Goal: Information Seeking & Learning: Learn about a topic

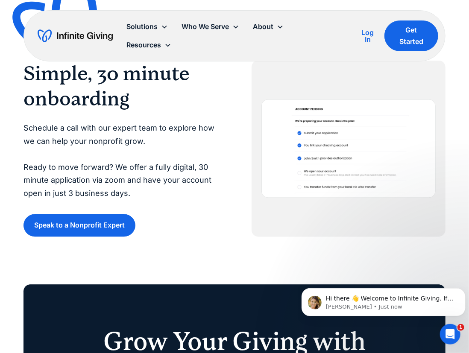
scroll to position [2012, 0]
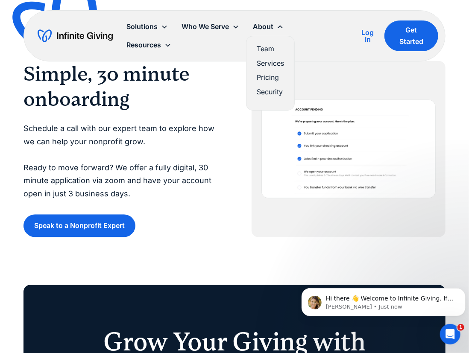
click at [274, 58] on link "Services" at bounding box center [270, 64] width 27 height 12
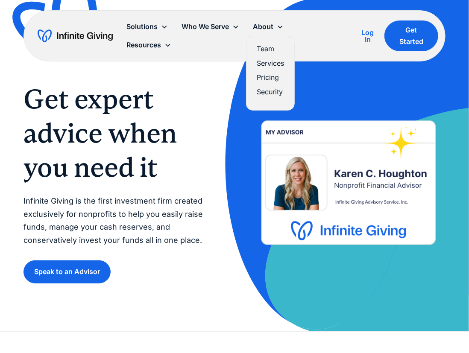
click at [272, 78] on link "Pricing" at bounding box center [270, 78] width 27 height 12
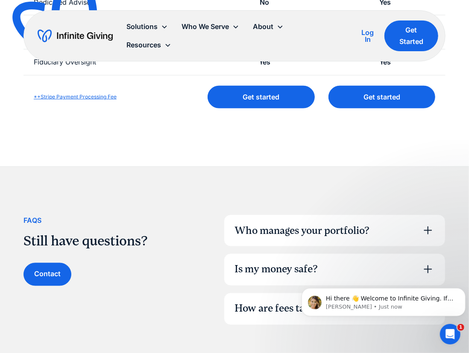
scroll to position [451, 0]
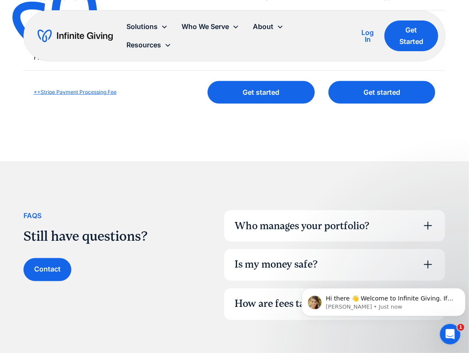
click at [325, 208] on div "FAqs Still have questions? Contact Who manages your portfolio? Our team of inve…" at bounding box center [234, 265] width 422 height 206
click at [325, 211] on div "Who manages your portfolio?" at bounding box center [334, 227] width 221 height 32
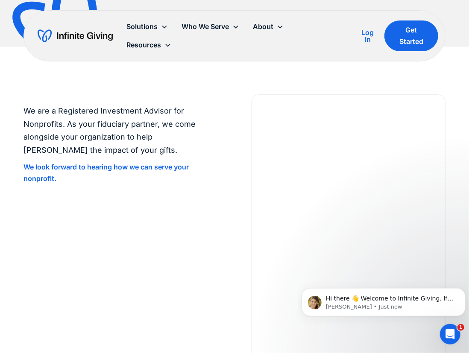
scroll to position [835, 0]
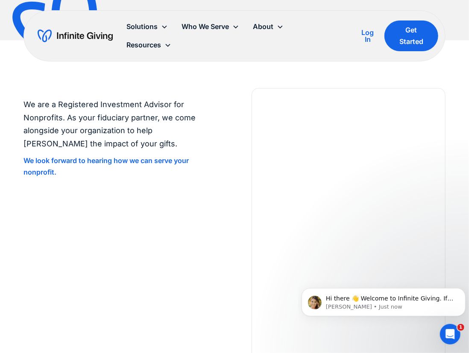
click at [85, 39] on img "home" at bounding box center [75, 36] width 75 height 14
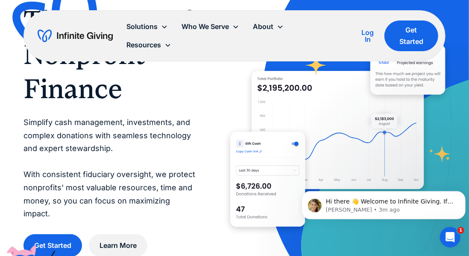
scroll to position [47, 0]
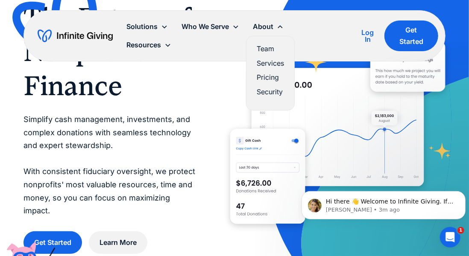
click at [270, 80] on link "Pricing" at bounding box center [270, 78] width 27 height 12
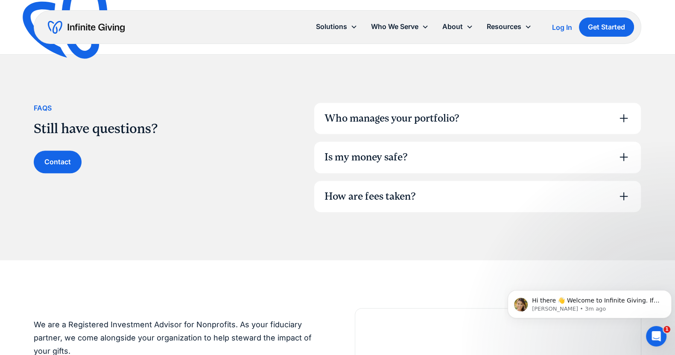
scroll to position [545, 0]
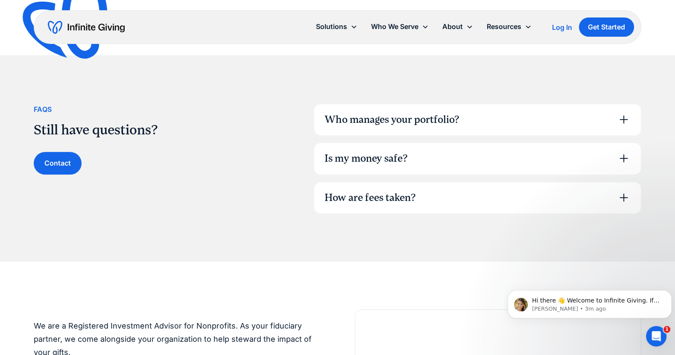
click at [469, 182] on div "How are fees taken?" at bounding box center [477, 198] width 327 height 32
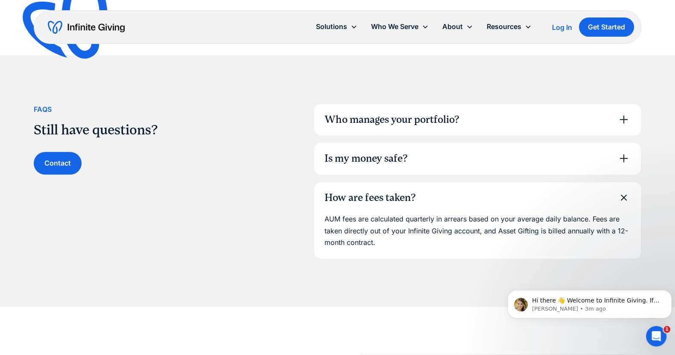
click at [469, 158] on div "Is my money safe?" at bounding box center [477, 159] width 327 height 32
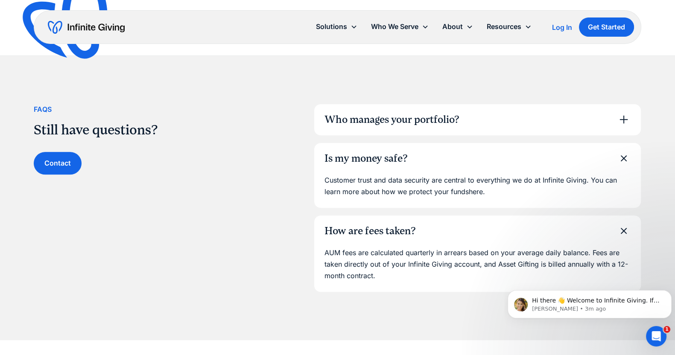
click at [469, 114] on div "Who manages your portfolio?" at bounding box center [477, 120] width 327 height 32
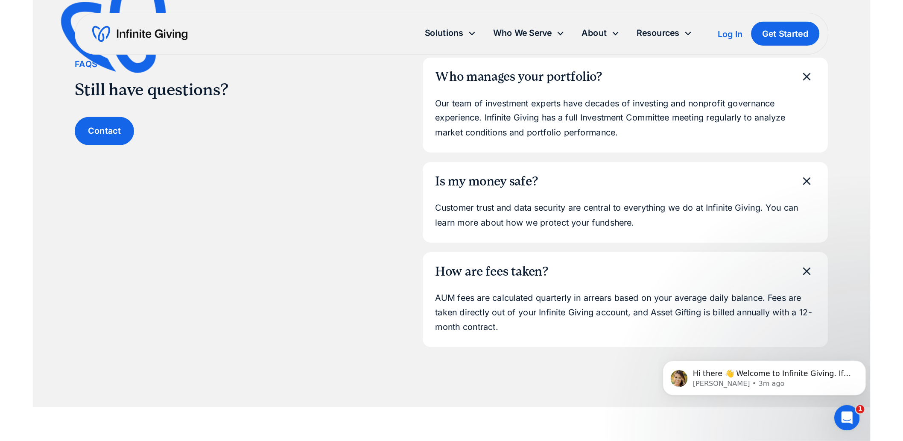
scroll to position [600, 0]
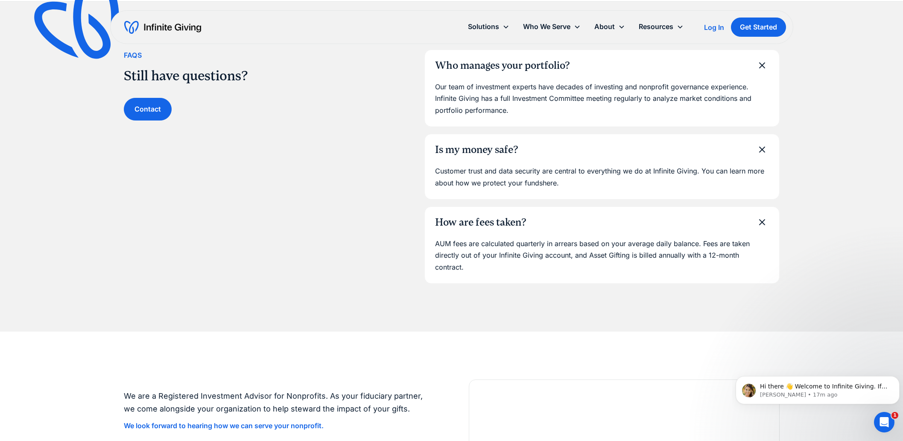
click at [103, 19] on img at bounding box center [84, 23] width 113 height 109
click at [146, 21] on img "home" at bounding box center [162, 28] width 77 height 14
